Goal: Find specific page/section: Find specific page/section

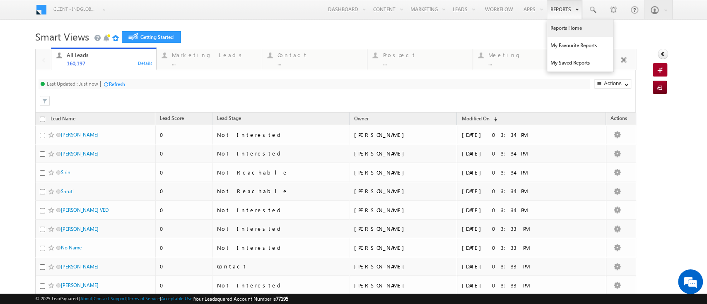
click at [553, 27] on link "Reports Home" at bounding box center [580, 27] width 66 height 17
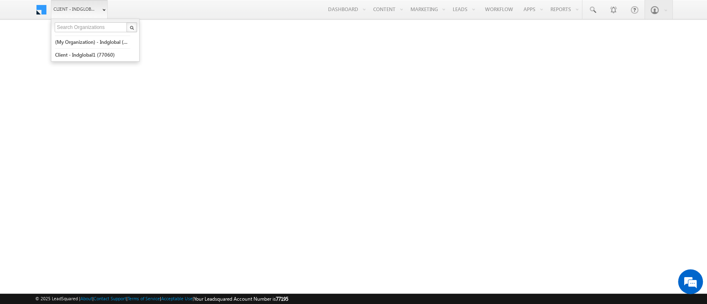
click at [72, 7] on span "Client - indglobal2 (77195)" at bounding box center [74, 9] width 43 height 8
click at [93, 45] on link "(My Organization) - indglobal (48060)" at bounding box center [93, 42] width 76 height 13
